Goal: Information Seeking & Learning: Check status

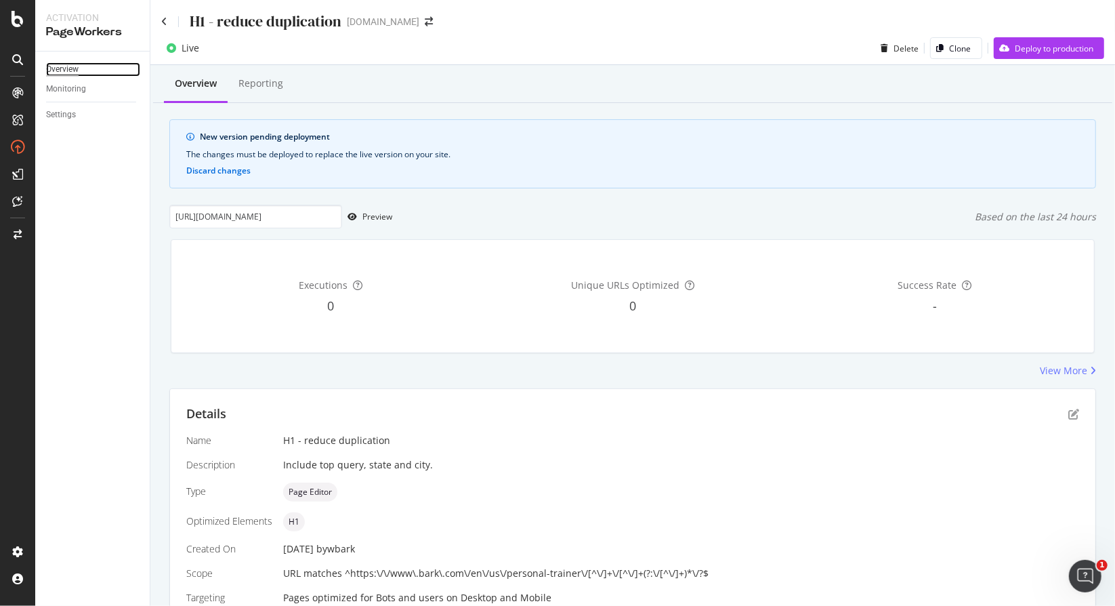
click at [65, 67] on div "Overview" at bounding box center [62, 69] width 33 height 14
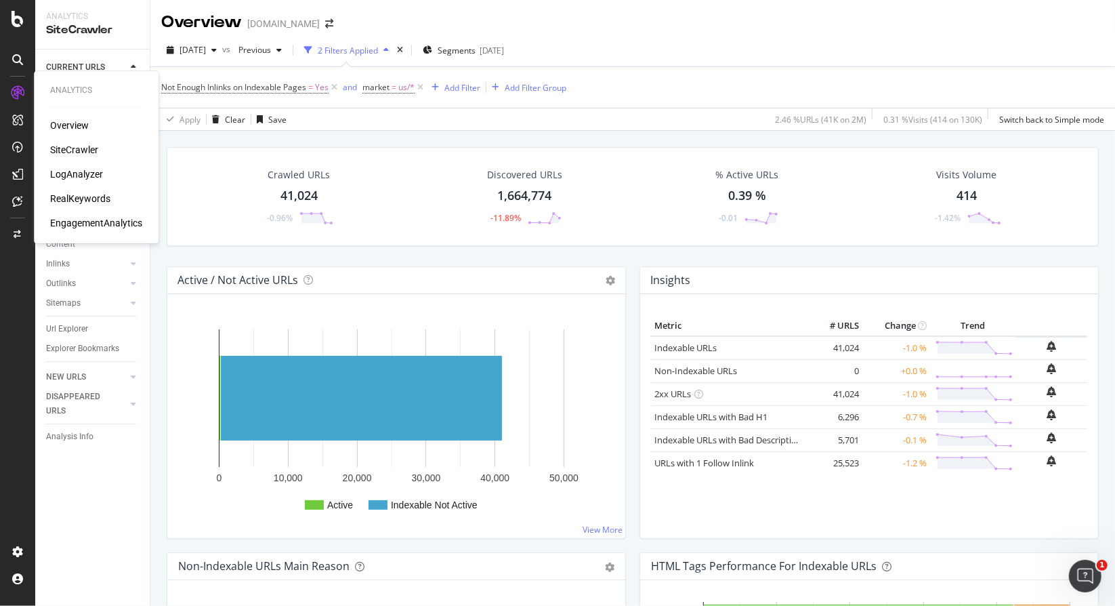
click at [68, 146] on div "SiteCrawler" at bounding box center [74, 150] width 48 height 14
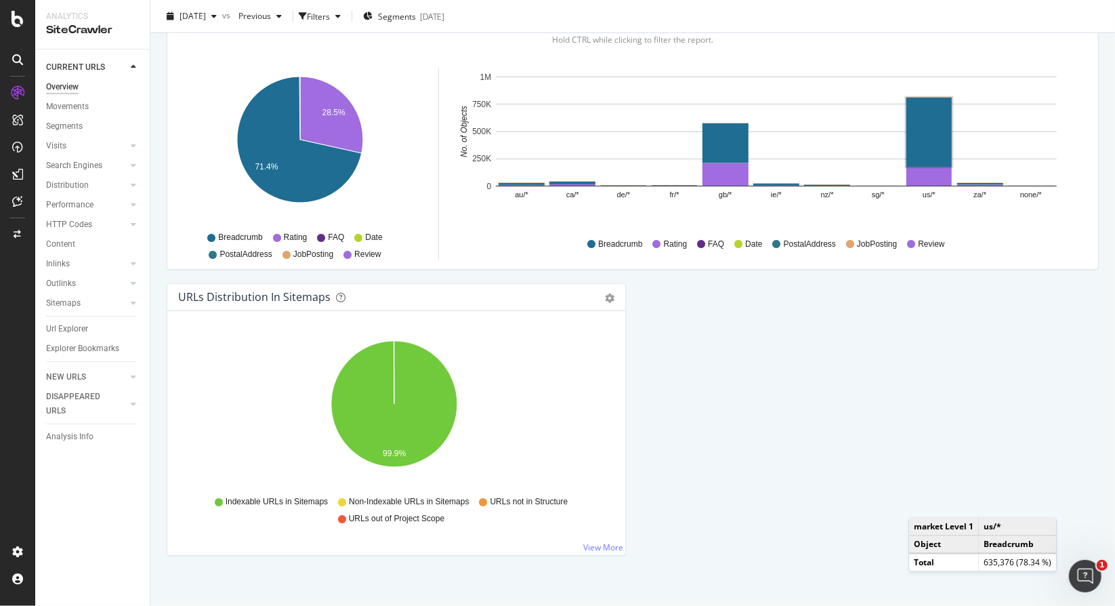
scroll to position [1355, 0]
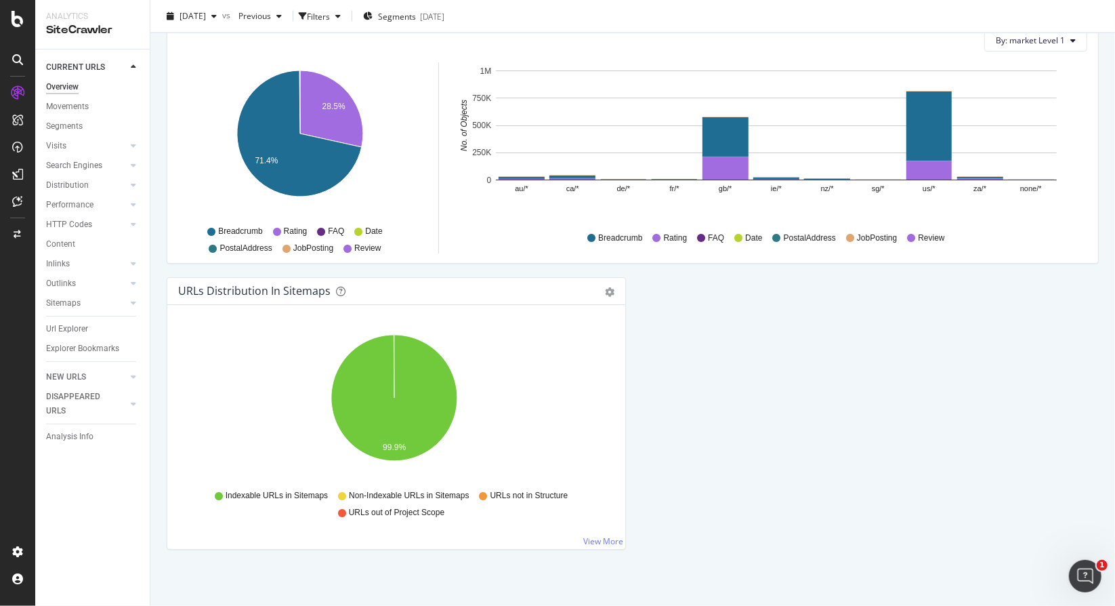
click at [133, 583] on div "CURRENT URLS Overview Movements Segments Visits Analysis Orphan URLs Search Eng…" at bounding box center [92, 327] width 115 height 556
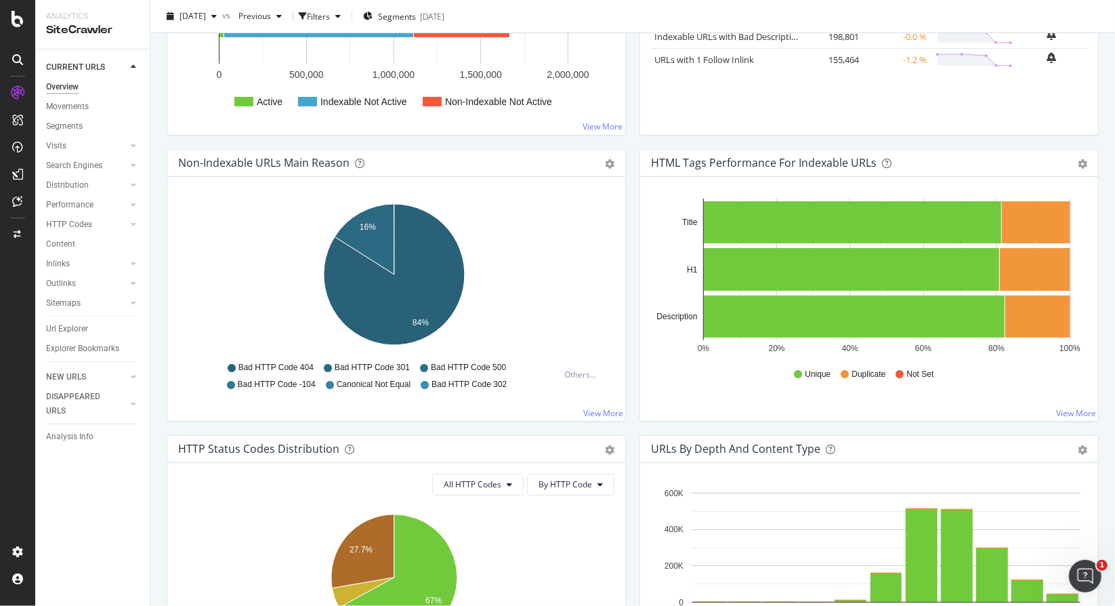
scroll to position [339, 0]
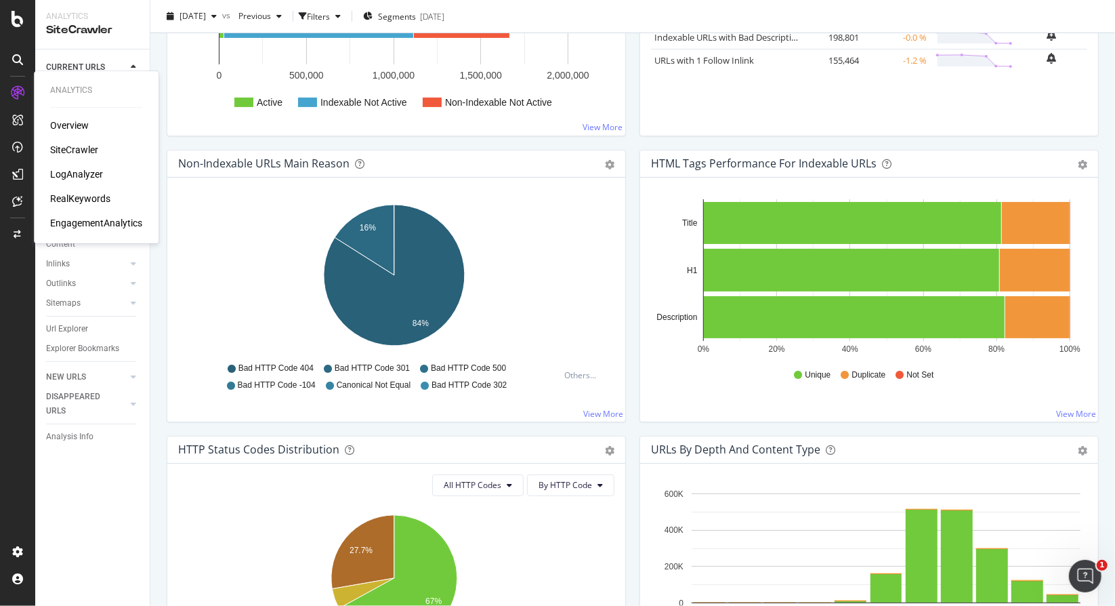
click at [82, 192] on div "RealKeywords" at bounding box center [80, 199] width 60 height 14
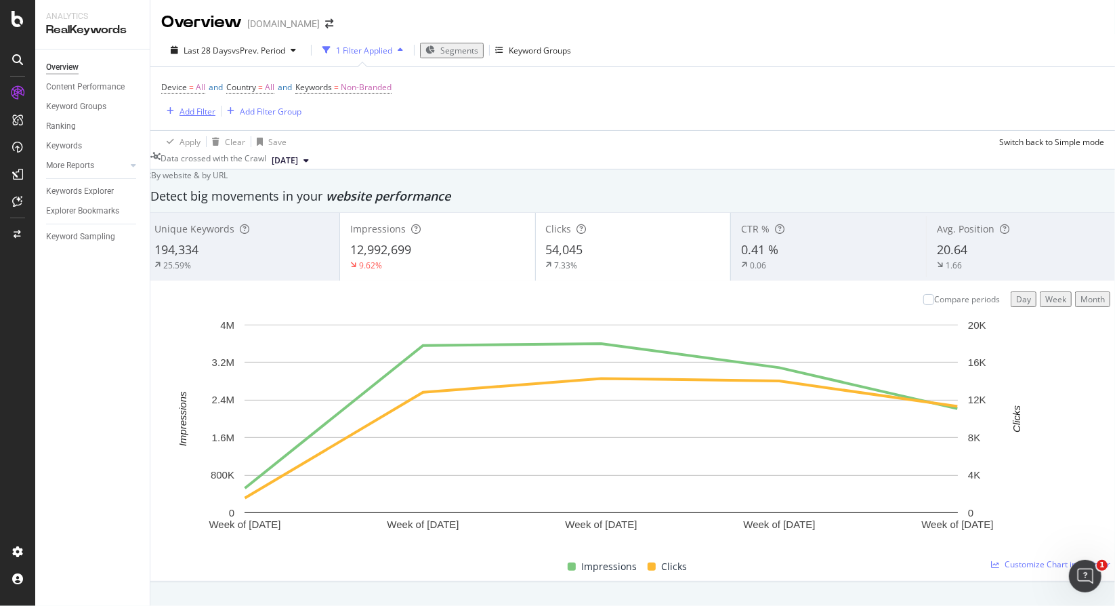
click at [185, 107] on div "Add Filter" at bounding box center [198, 112] width 36 height 12
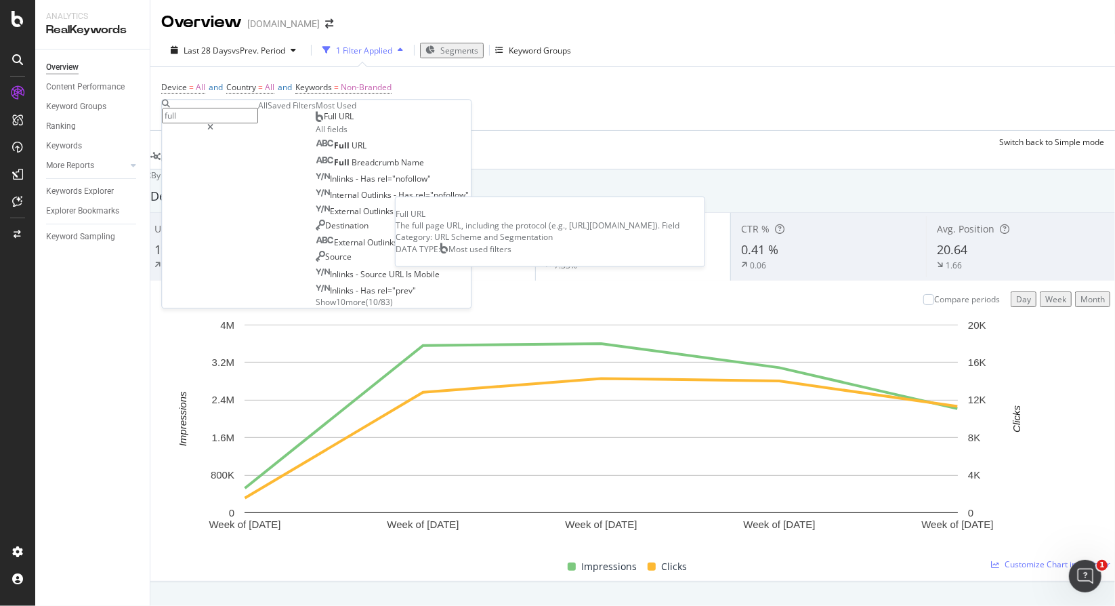
type input "full"
click at [316, 122] on div "Full URL" at bounding box center [335, 116] width 38 height 11
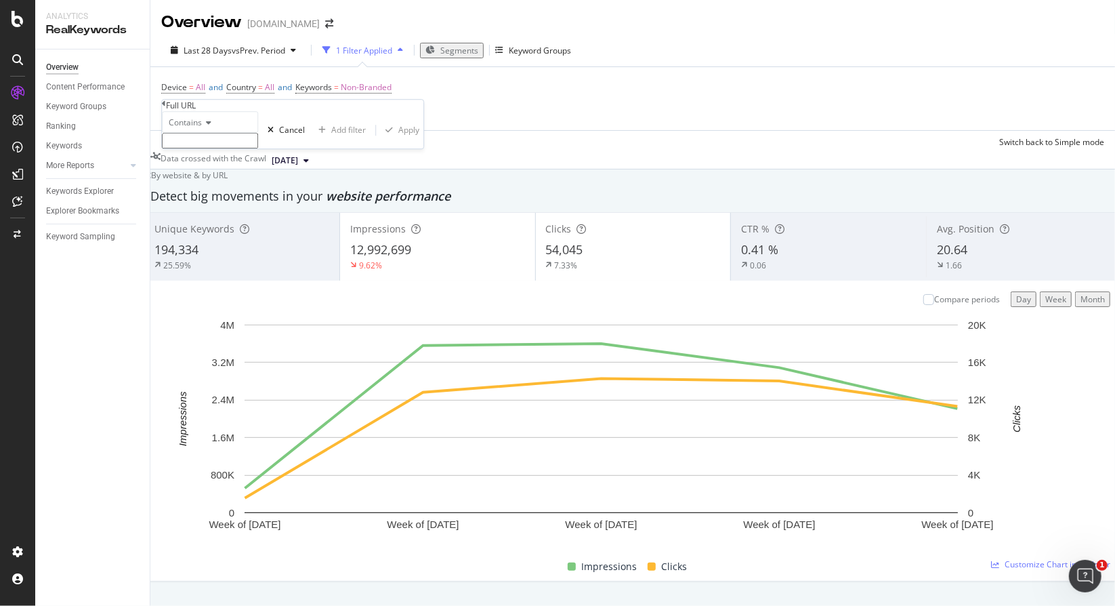
click at [258, 148] on input "text" at bounding box center [210, 141] width 96 height 16
paste input "https://www.bark.com/en/us/personal-trainer/"
type input "https://www.bark.com/en/us/personal-trainer/"
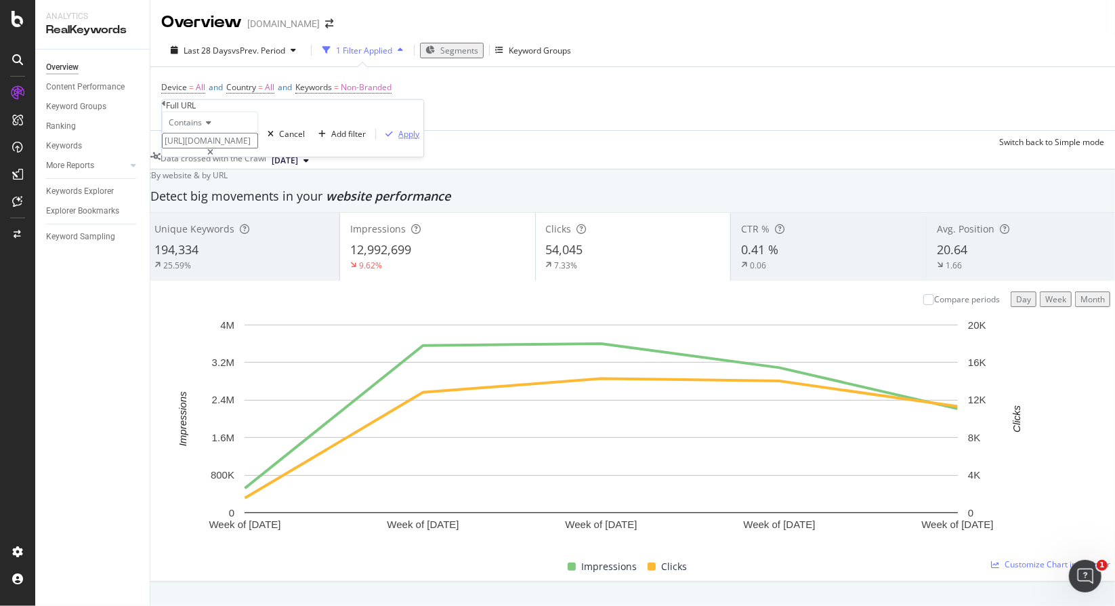
click at [398, 140] on div "Apply" at bounding box center [408, 134] width 21 height 12
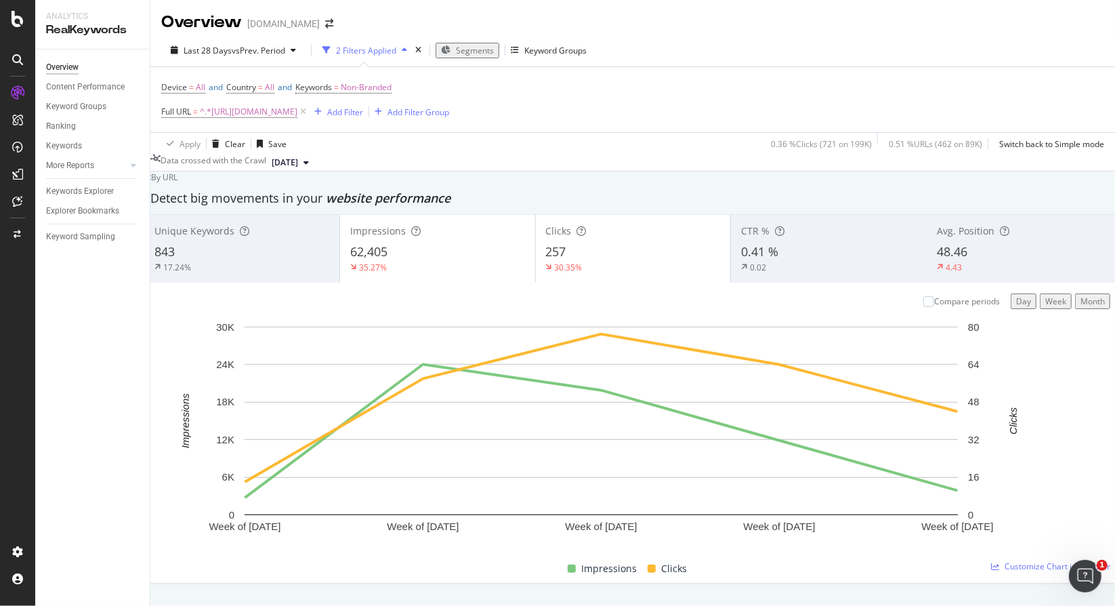
click at [246, 260] on div "843" at bounding box center [242, 252] width 175 height 18
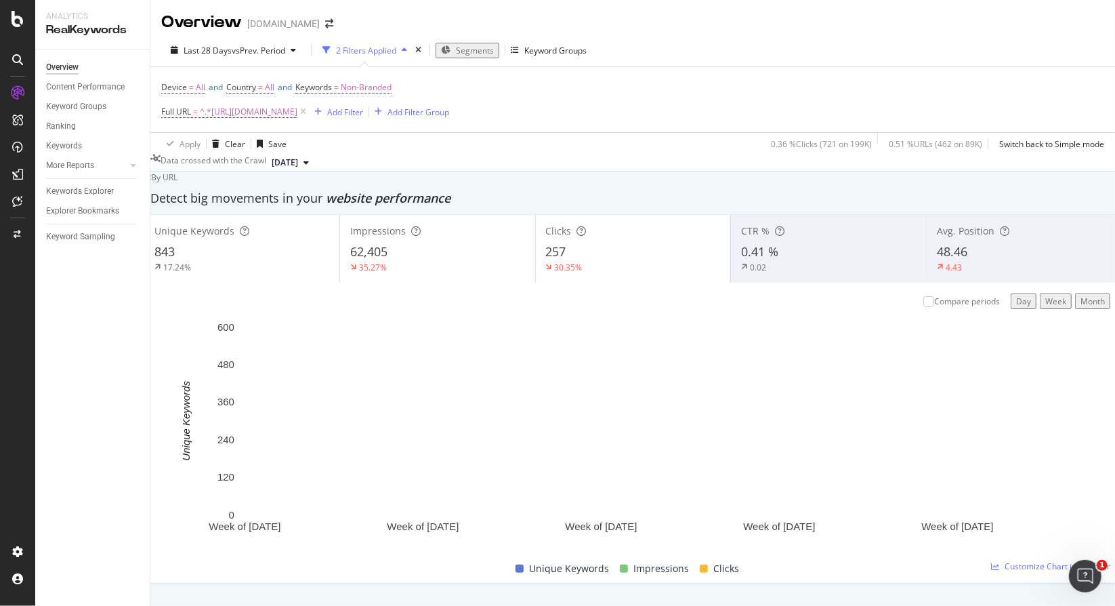
scroll to position [1423, 0]
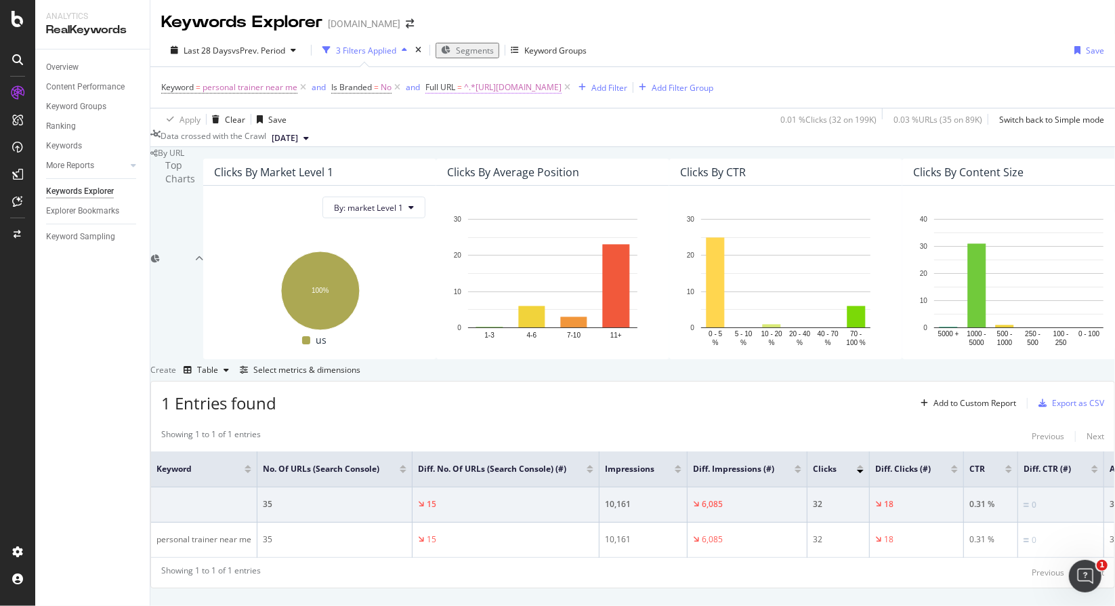
click at [562, 87] on span "^.*https://www.bark.com/en/us/personal-trainer/.*$" at bounding box center [513, 87] width 98 height 19
click at [661, 154] on div "By URL Top Charts Clicks By market Level 1 By: market Level 1 Hold CTRL while c…" at bounding box center [632, 367] width 965 height 441
click at [361, 364] on div "Select metrics & dimensions" at bounding box center [306, 370] width 107 height 12
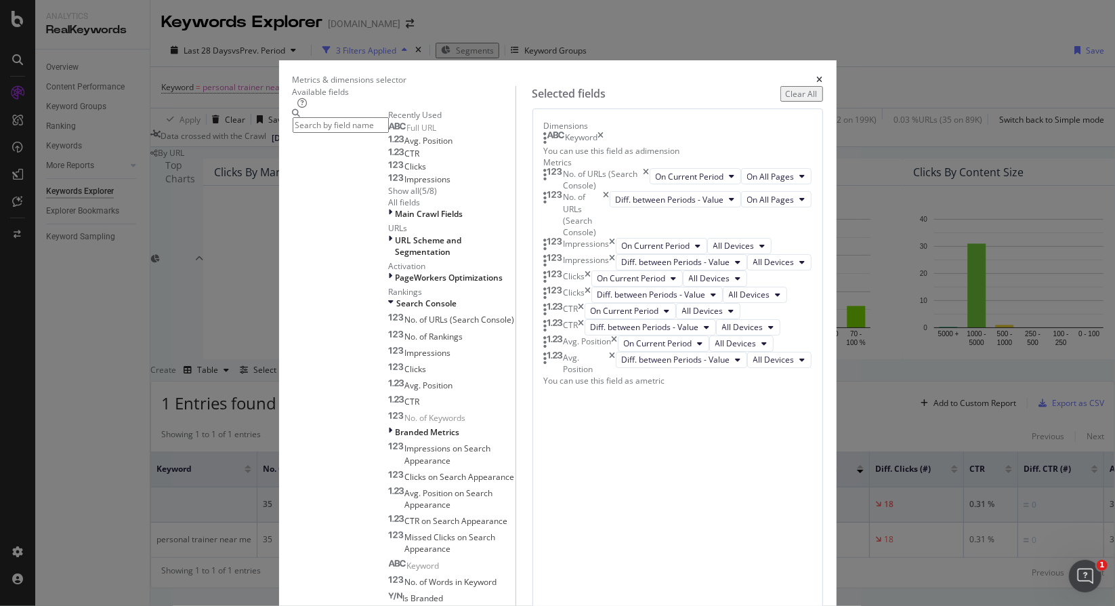
click at [914, 279] on div "Metrics & dimensions selector Available fields Recently Used Full URL Avg. Posi…" at bounding box center [557, 303] width 1115 height 606
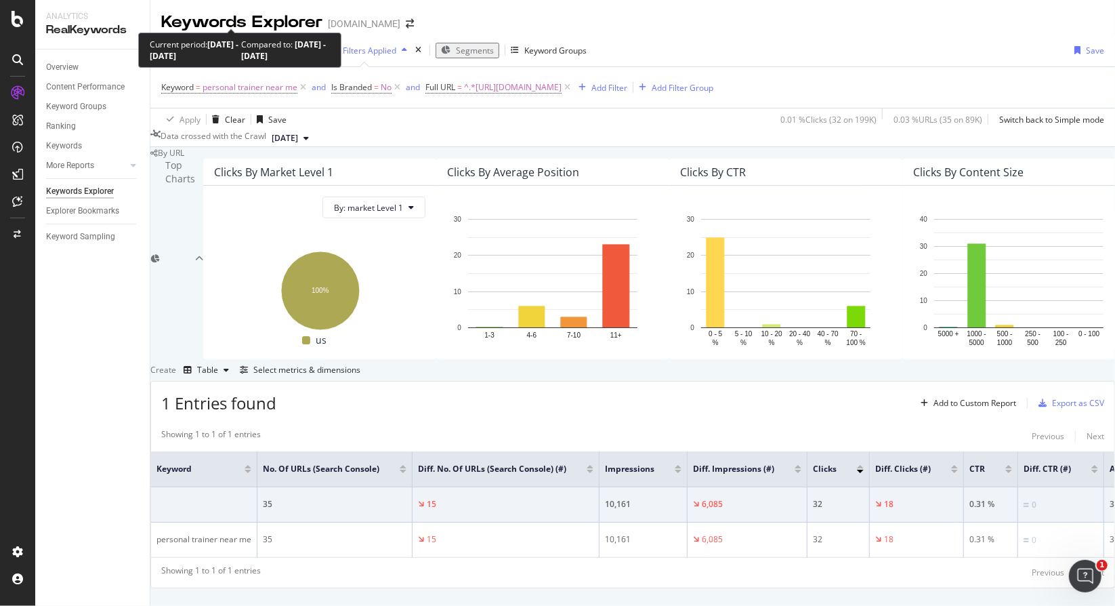
click at [252, 45] on div "Last 28 Days vs Prev. Period" at bounding box center [233, 51] width 136 height 12
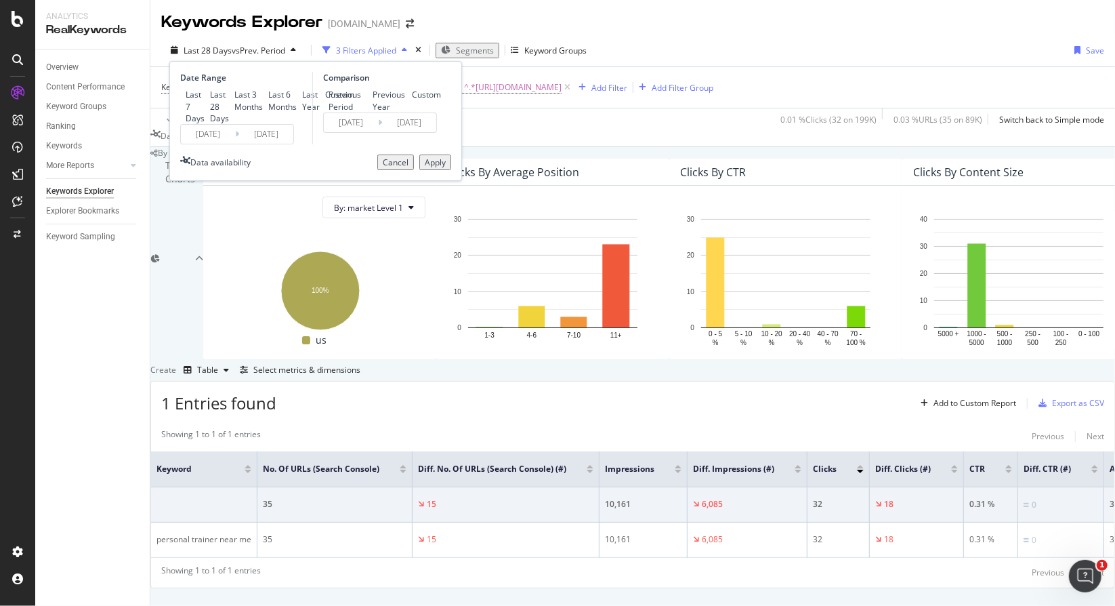
click at [234, 91] on div "Last 3 Months" at bounding box center [248, 100] width 28 height 23
type input "2025/06/21"
type input "2025/03/21"
type input "2025/06/20"
click at [425, 168] on div "Apply" at bounding box center [435, 163] width 21 height 12
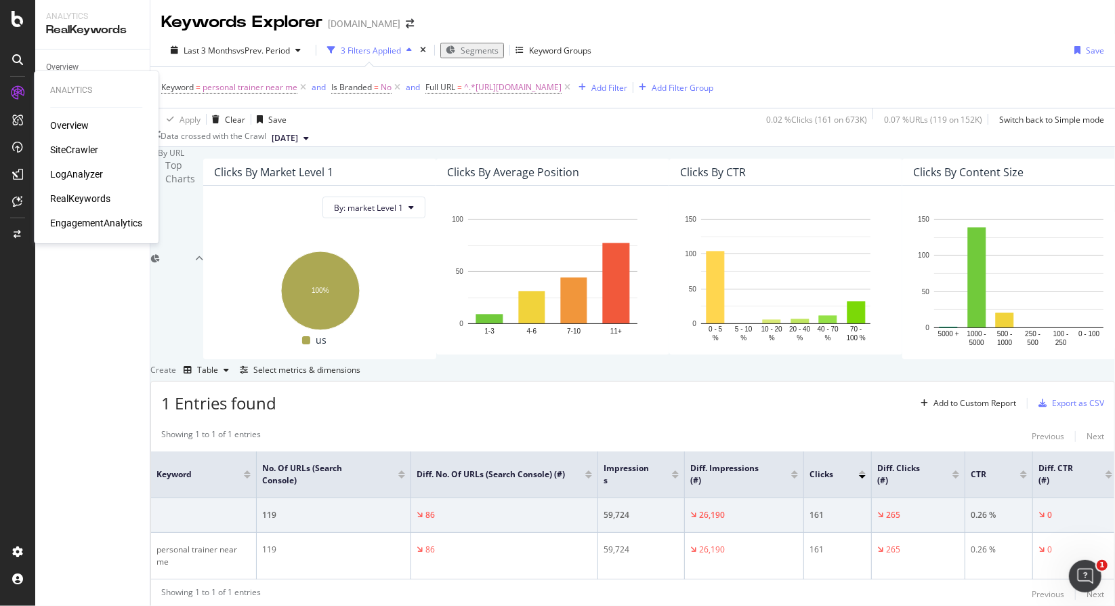
click at [84, 128] on div "Overview" at bounding box center [69, 126] width 39 height 14
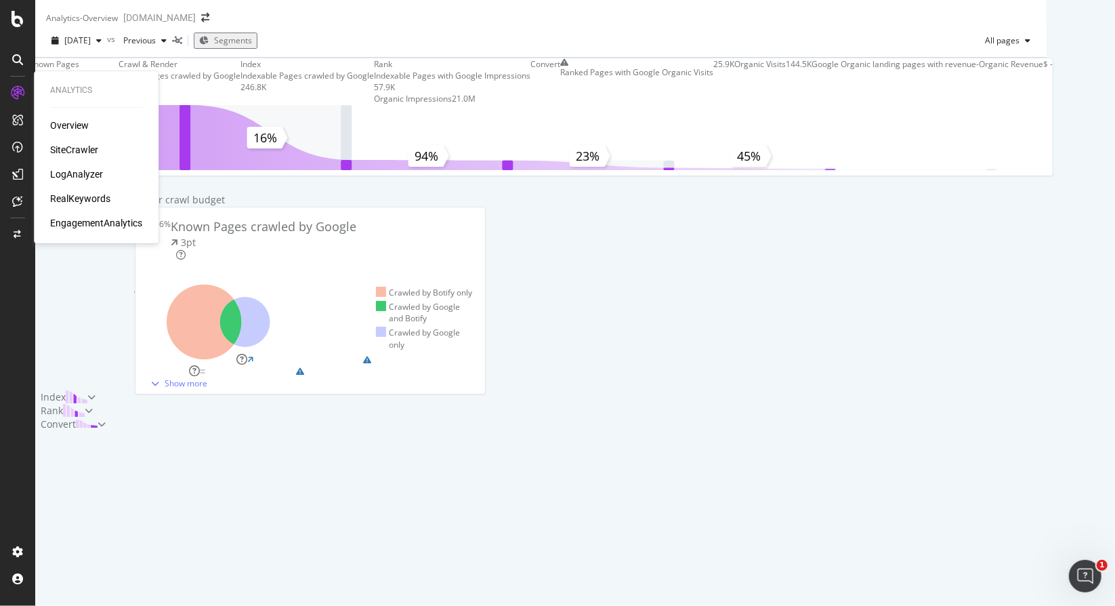
click at [69, 152] on div "SiteCrawler" at bounding box center [74, 150] width 48 height 14
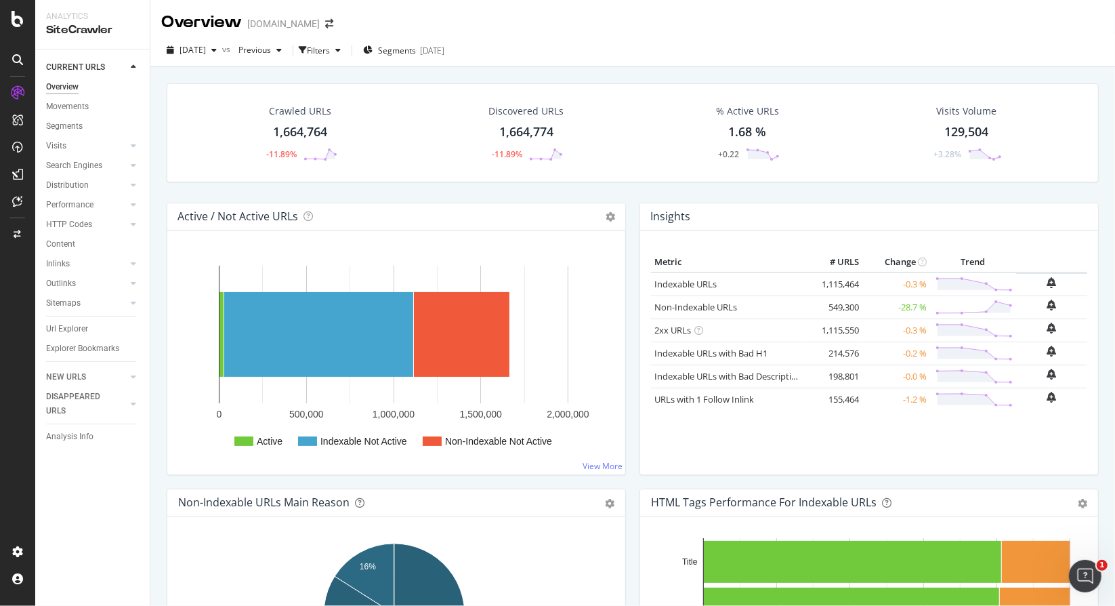
drag, startPoint x: 77, startPoint y: 322, endPoint x: 82, endPoint y: 310, distance: 12.7
click at [77, 322] on div "Url Explorer" at bounding box center [67, 329] width 42 height 14
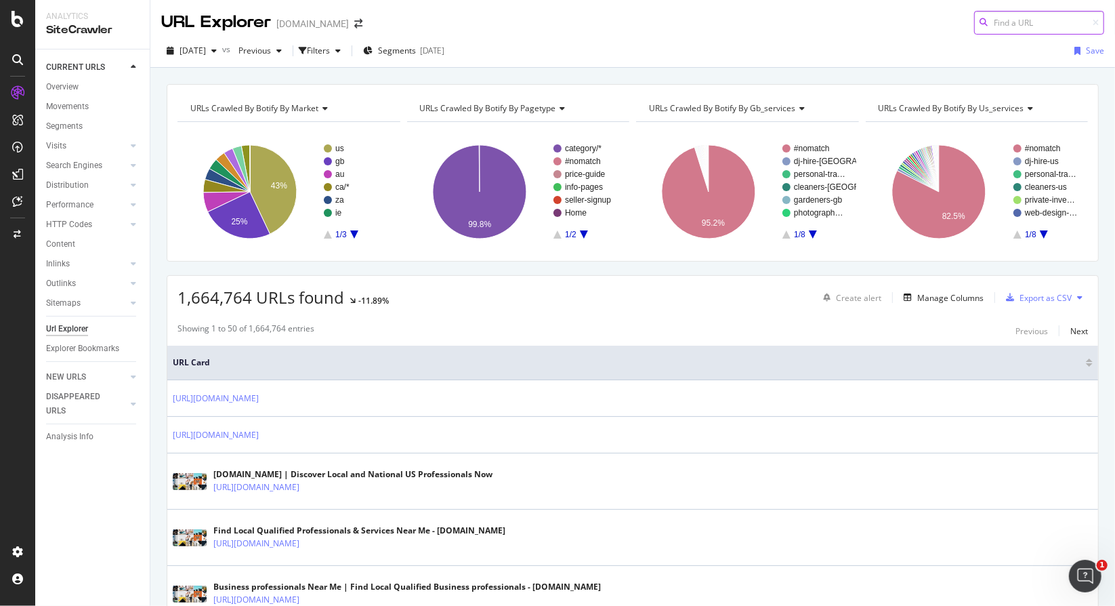
click at [996, 26] on input at bounding box center [1039, 23] width 130 height 24
paste input "https://www.bark.com/en/us/personal-trainer/illinois/"
type input "https://www.bark.com/en/us/personal-trainer/illinois/"
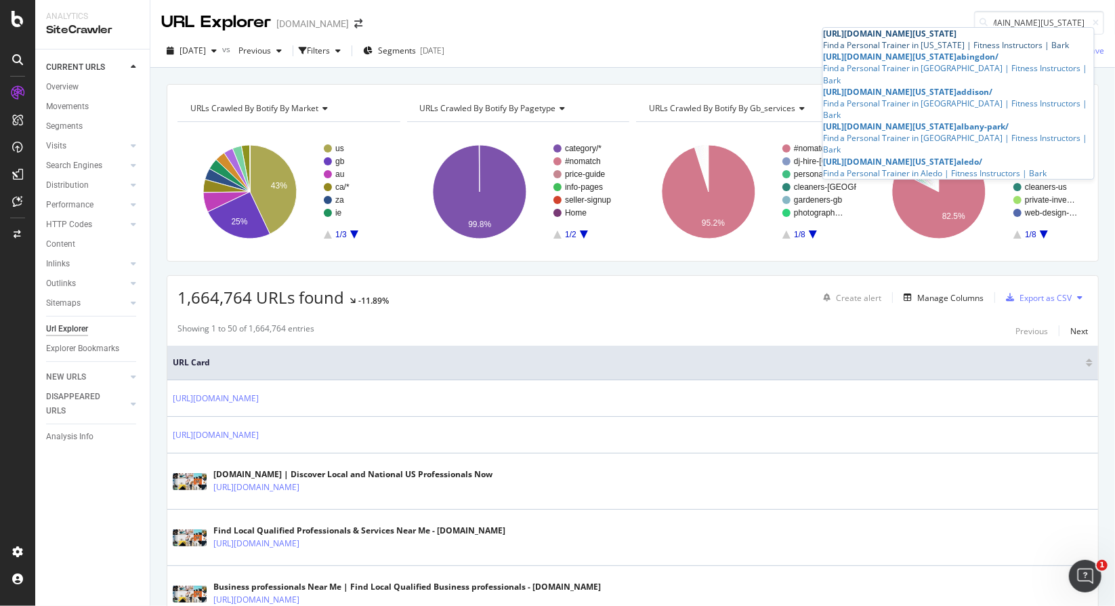
scroll to position [0, 0]
click at [958, 39] on span "https://www.bark.com/en/us/personal-trainer/illinois/" at bounding box center [890, 34] width 134 height 12
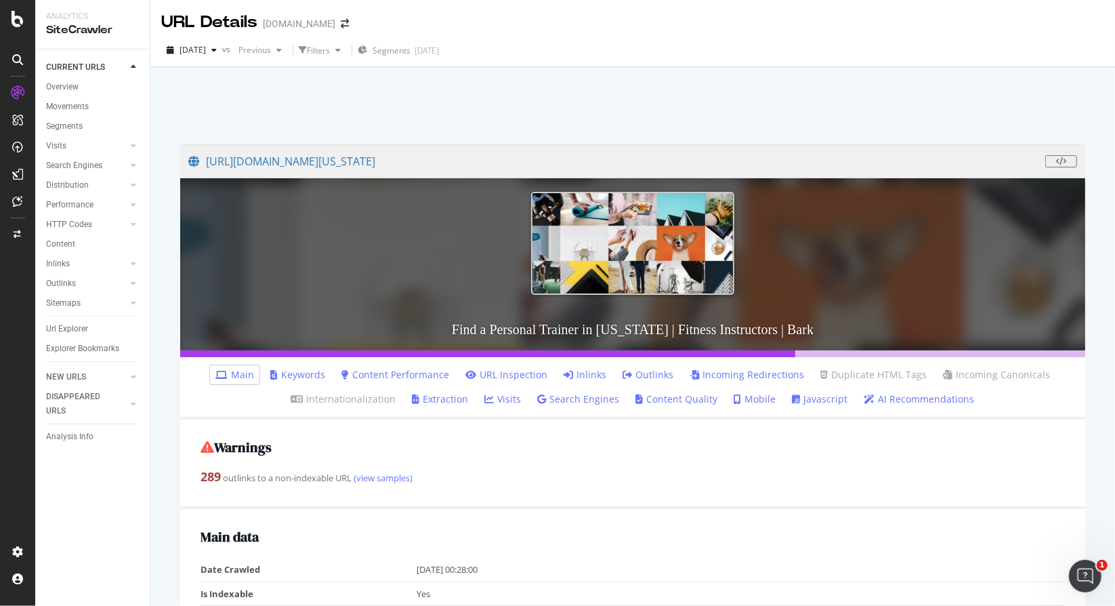
click at [522, 377] on link "URL Inspection" at bounding box center [507, 375] width 82 height 14
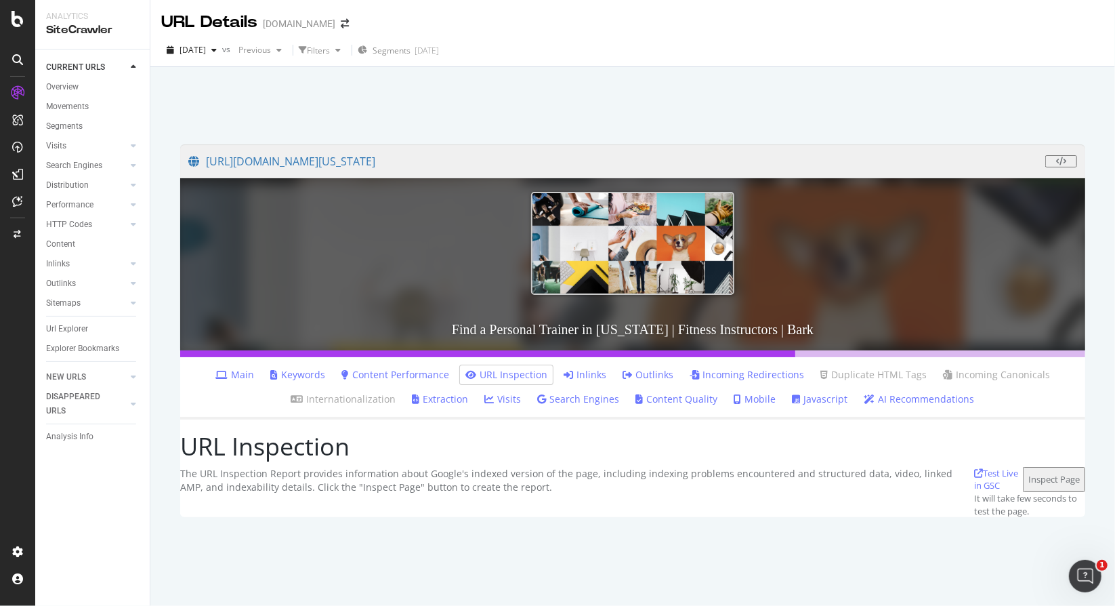
click at [377, 371] on link "Content Performance" at bounding box center [396, 375] width 108 height 14
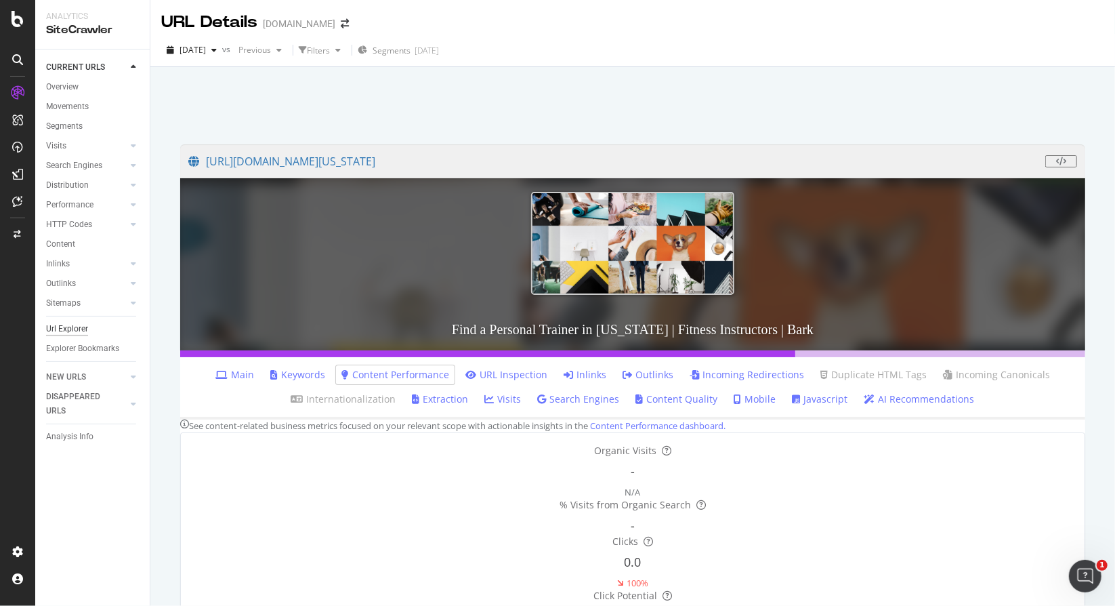
click at [49, 335] on div "Url Explorer" at bounding box center [67, 329] width 42 height 14
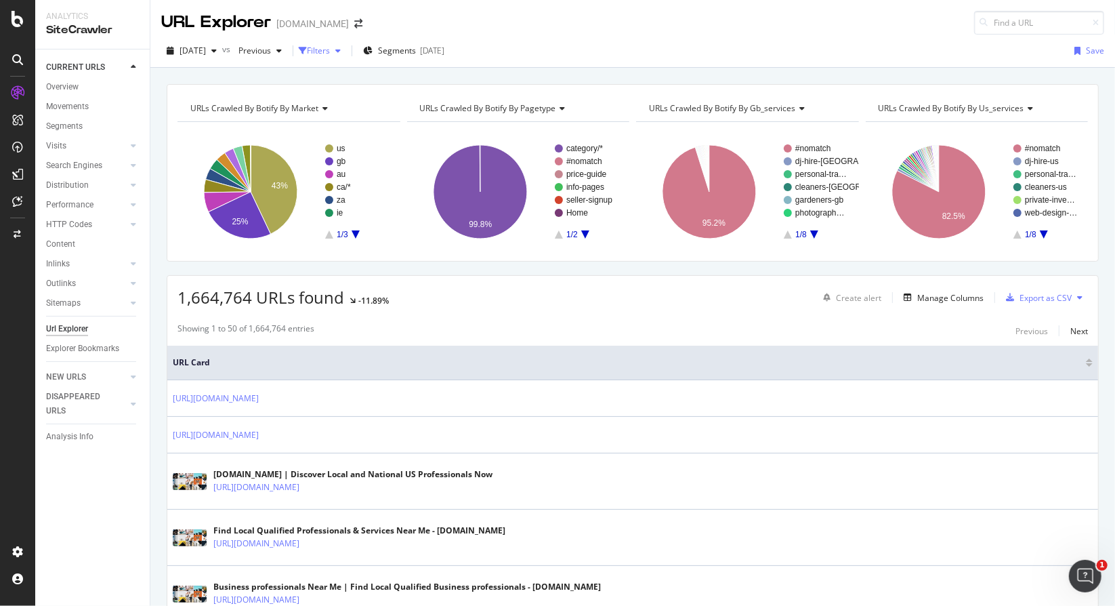
click at [307, 47] on div "button" at bounding box center [303, 51] width 8 height 8
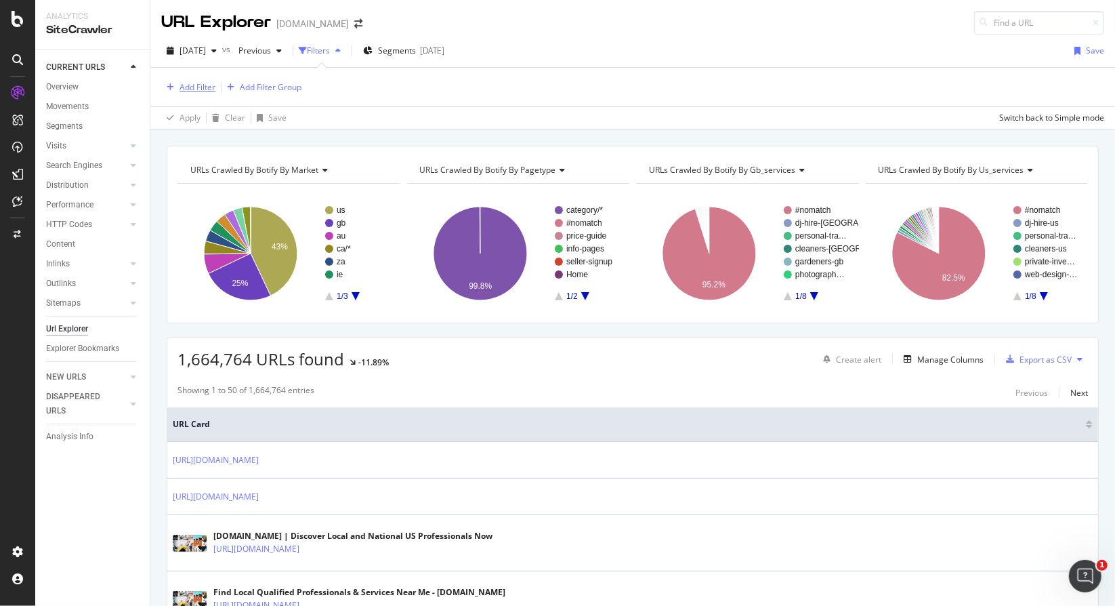
click at [201, 82] on div "Add Filter" at bounding box center [198, 87] width 36 height 12
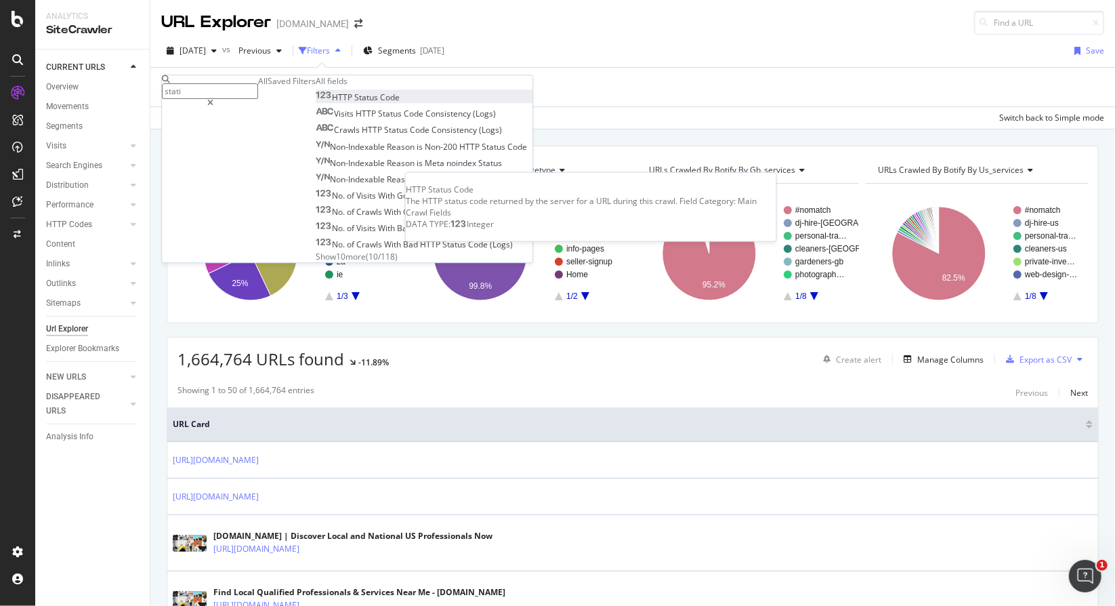
type input "stati"
click at [316, 103] on div "HTTP Status Code" at bounding box center [358, 97] width 84 height 12
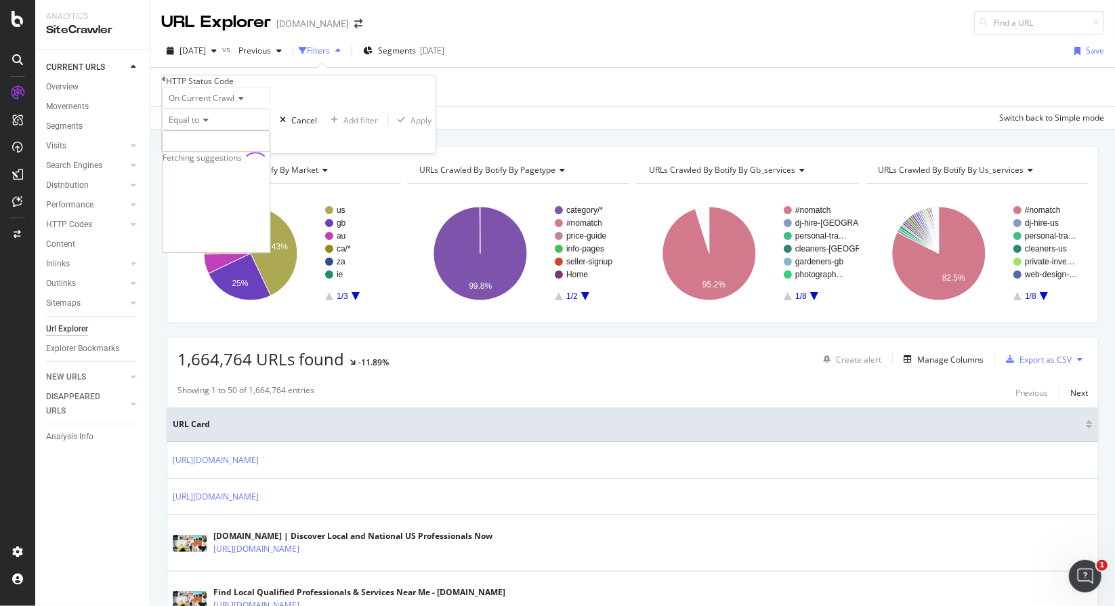
click at [270, 153] on input "number" at bounding box center [216, 141] width 108 height 23
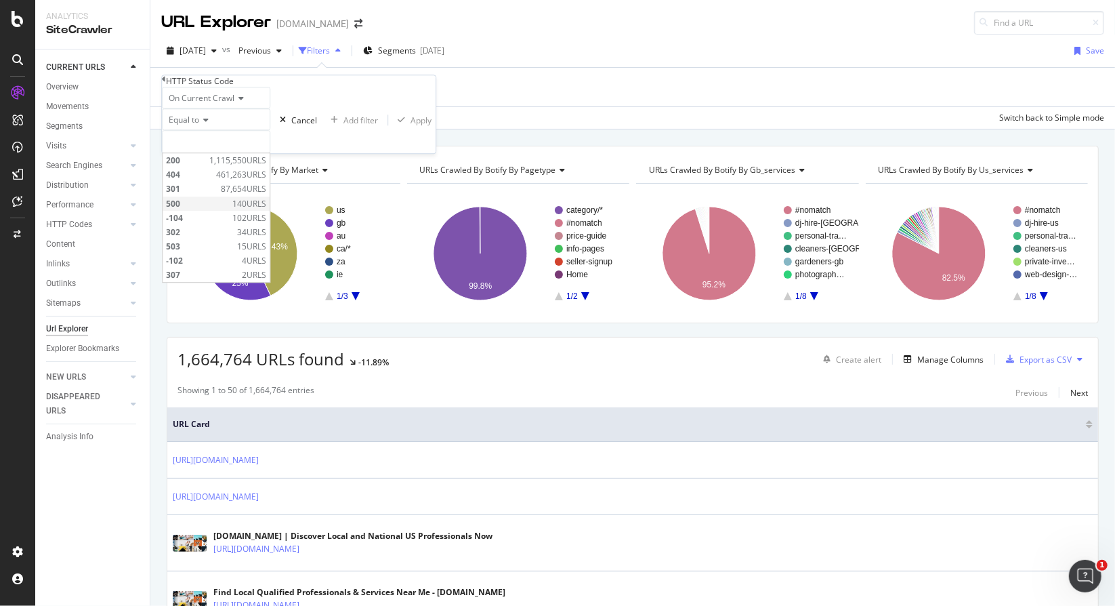
click at [221, 209] on span "500" at bounding box center [197, 204] width 63 height 12
type input "500"
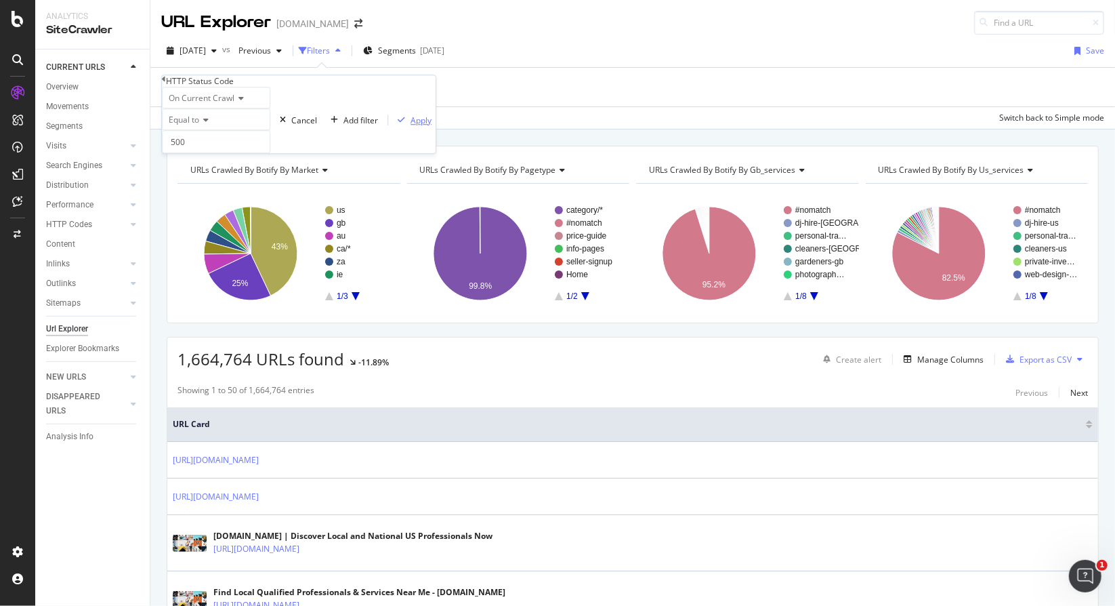
click at [411, 126] on div "Apply" at bounding box center [421, 121] width 21 height 12
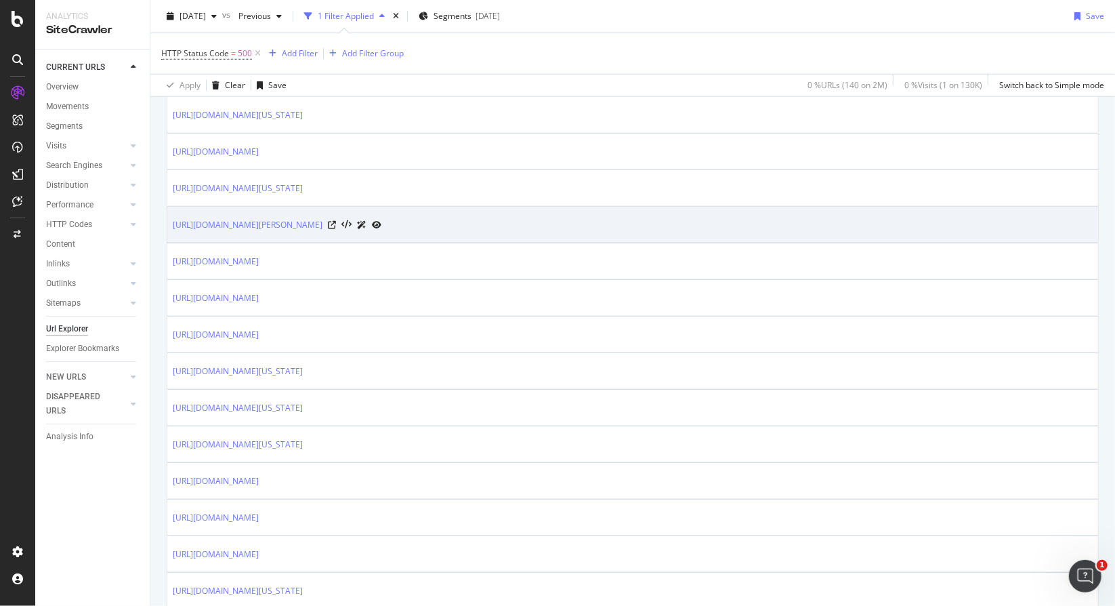
scroll to position [813, 0]
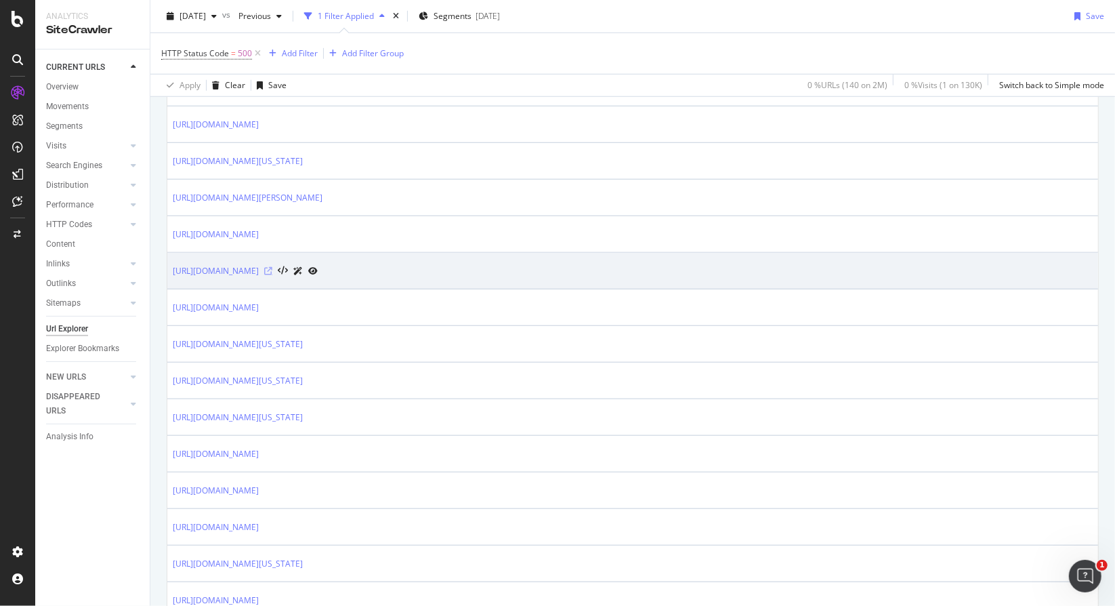
click at [272, 267] on icon at bounding box center [268, 271] width 8 height 8
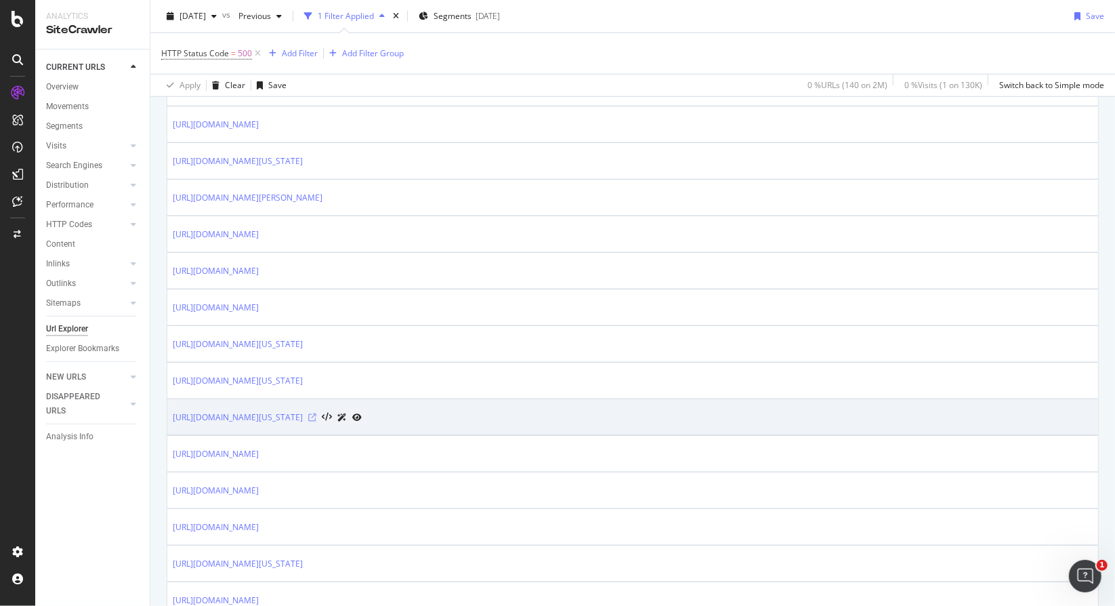
click at [316, 413] on icon at bounding box center [312, 417] width 8 height 8
click at [332, 413] on icon at bounding box center [327, 417] width 10 height 9
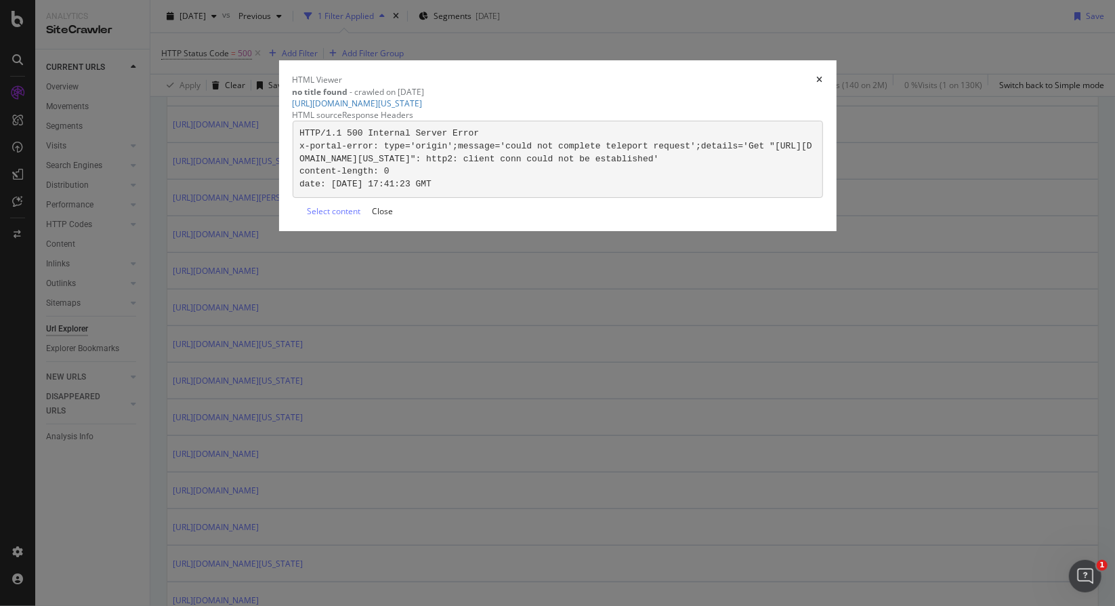
drag, startPoint x: 648, startPoint y: 398, endPoint x: 554, endPoint y: 383, distance: 96.1
click at [554, 198] on pre "HTTP/1.1 500 Internal Server Error x-portal-error: type='origin';message='could…" at bounding box center [558, 159] width 531 height 77
click at [343, 121] on div "HTML source" at bounding box center [318, 115] width 50 height 12
click at [817, 84] on icon "times" at bounding box center [820, 80] width 6 height 8
